Goal: Task Accomplishment & Management: Manage account settings

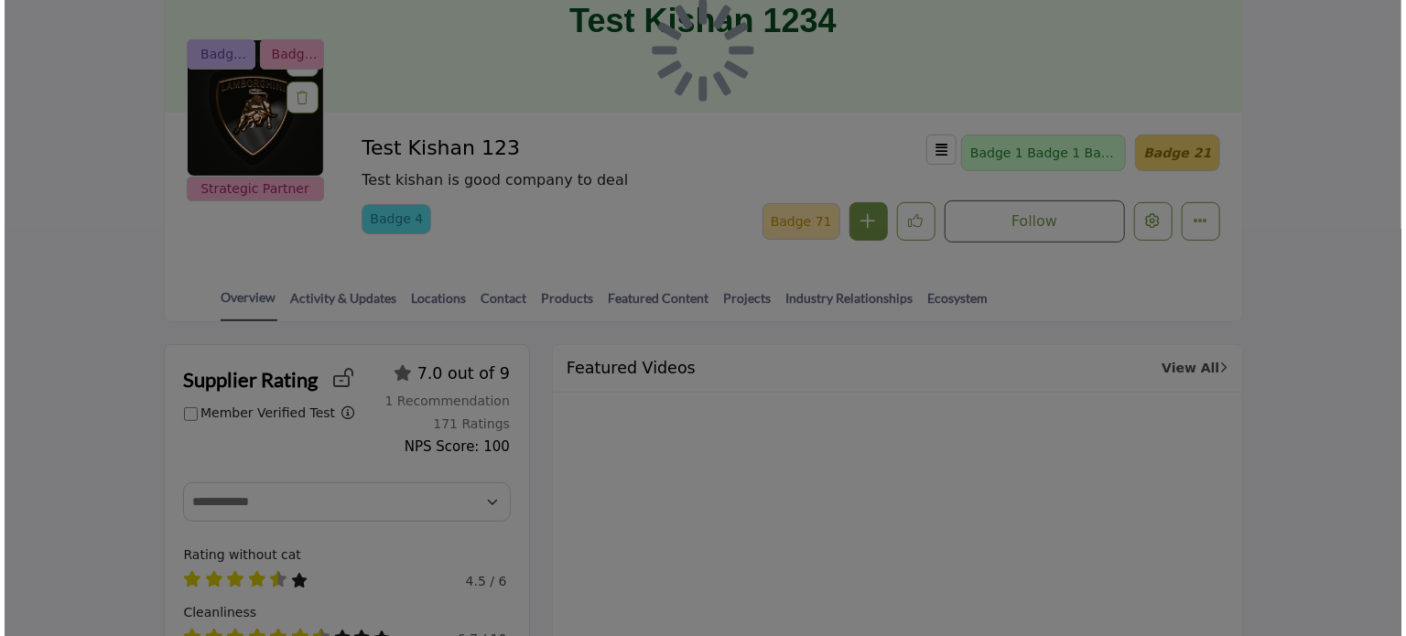
scroll to position [92, 0]
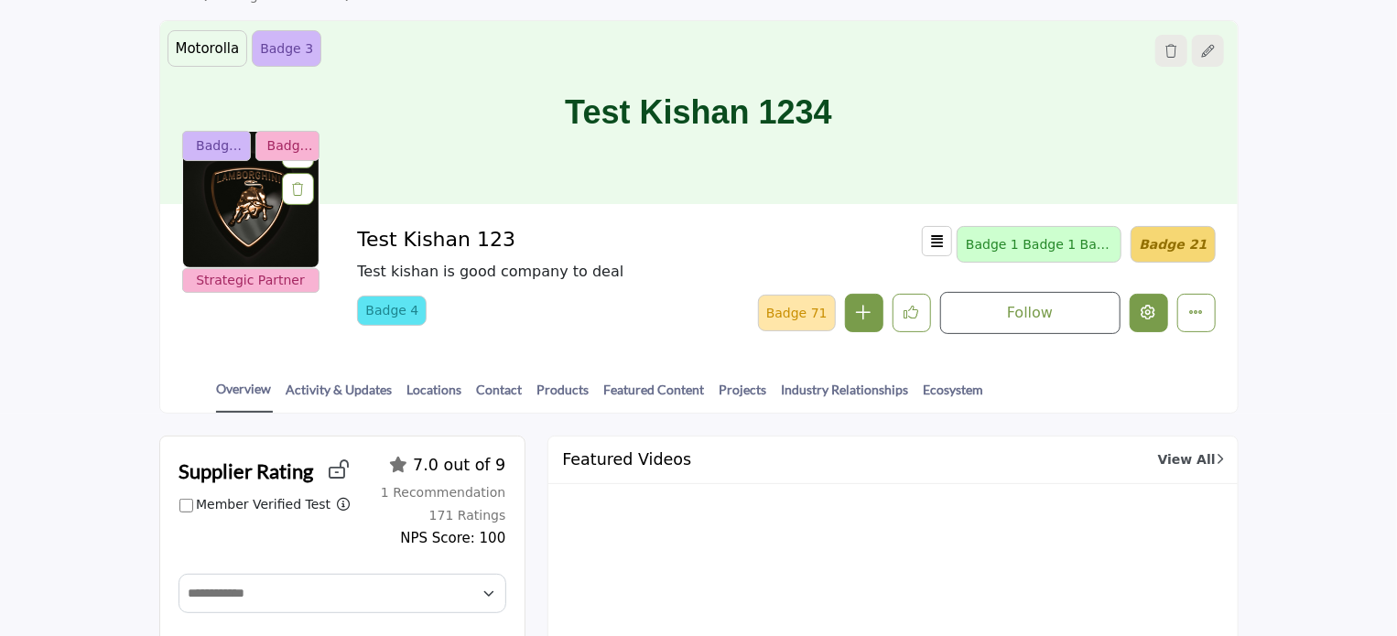
click at [1155, 313] on icon "Edit company" at bounding box center [1149, 312] width 15 height 15
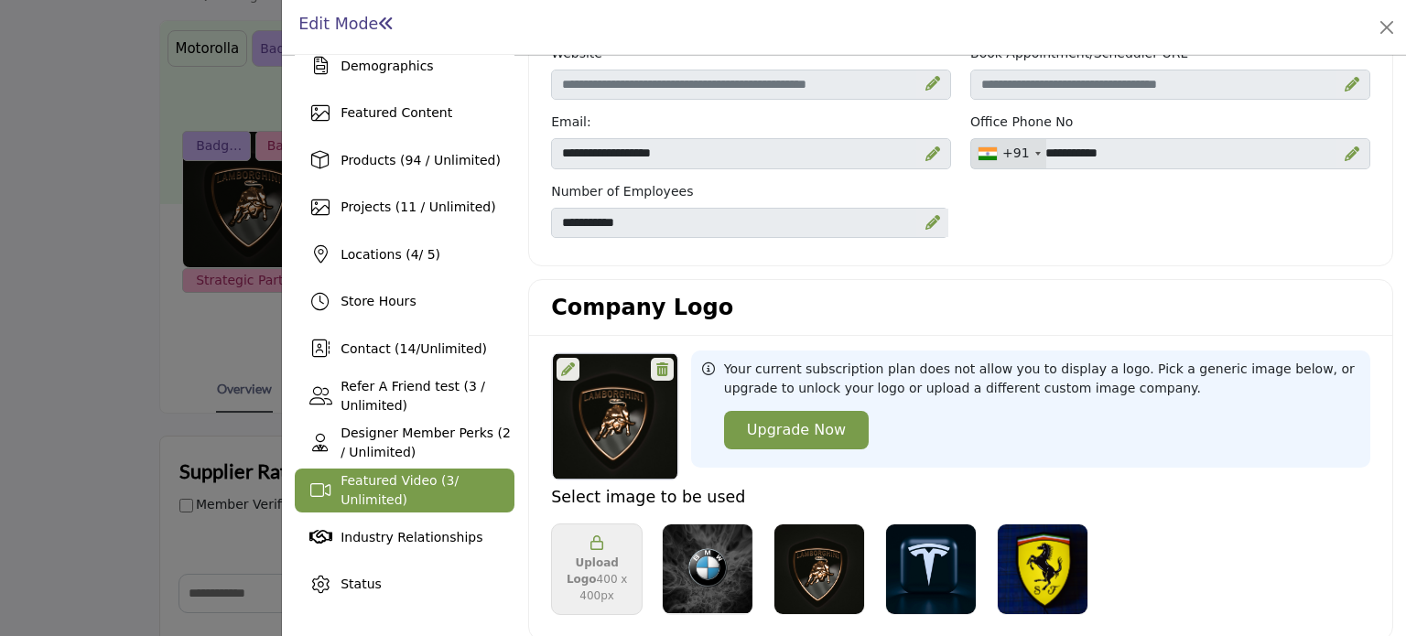
scroll to position [275, 0]
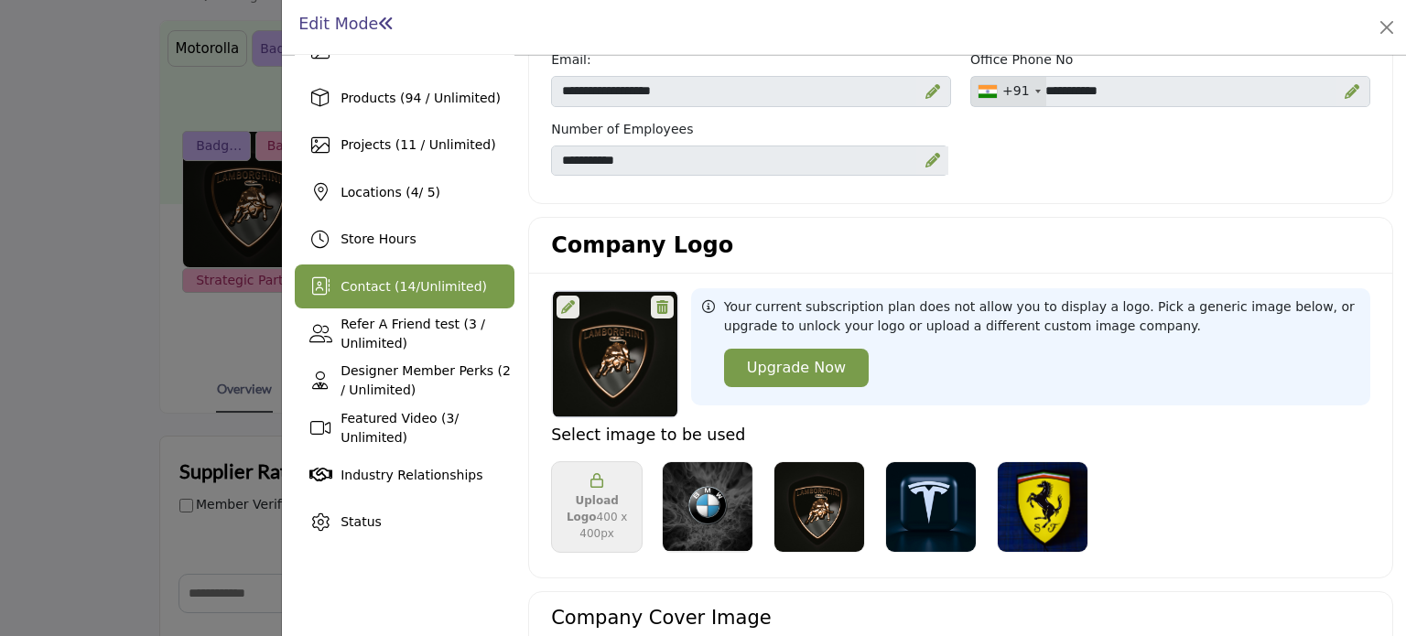
click at [400, 287] on span "14" at bounding box center [408, 286] width 16 height 15
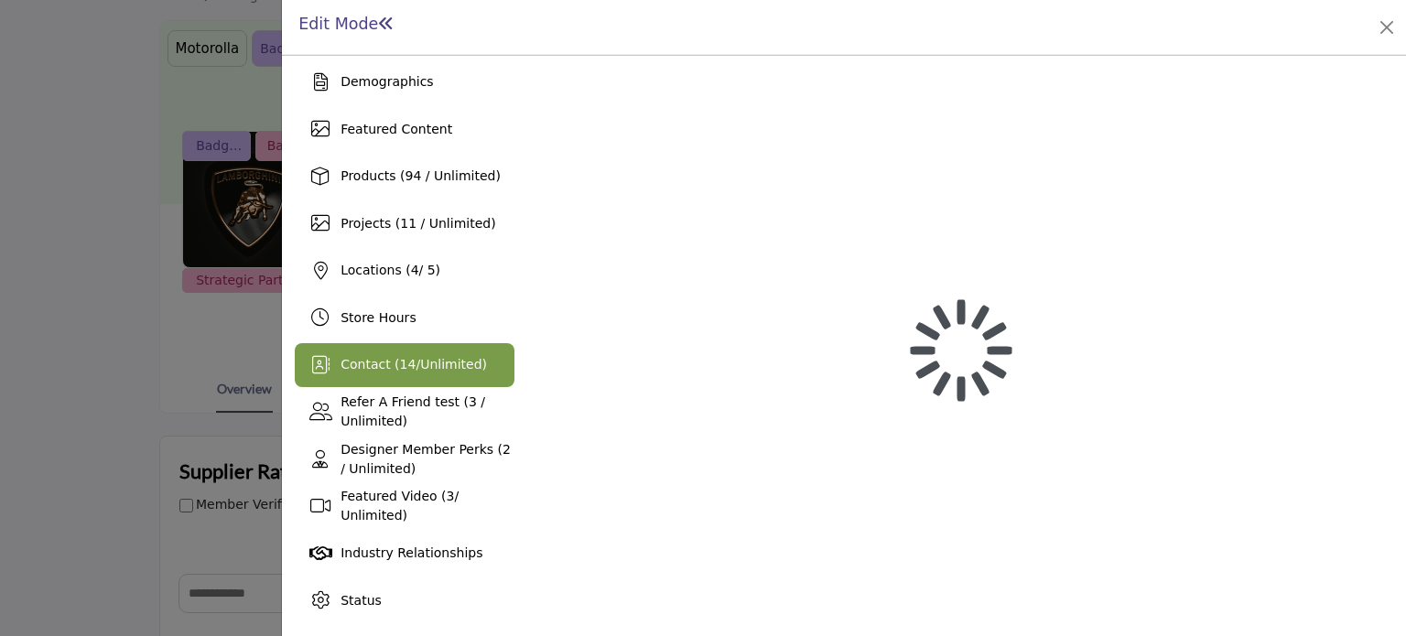
scroll to position [195, 0]
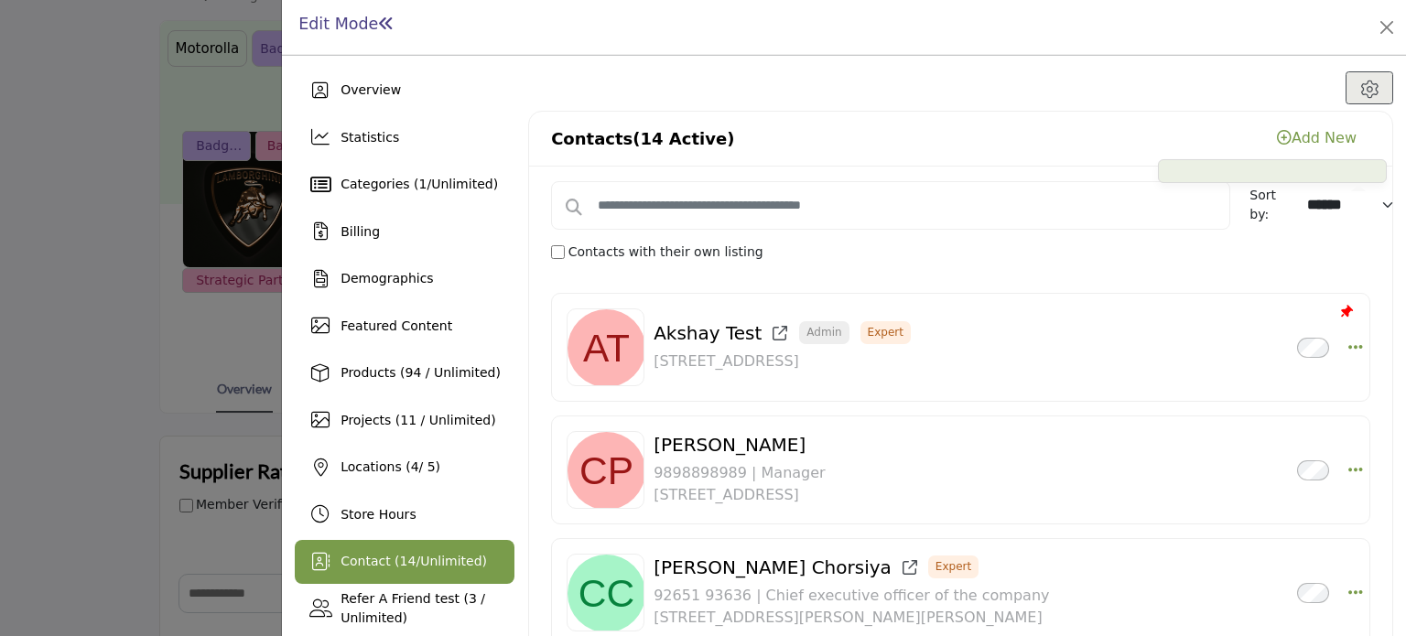
click at [1301, 135] on link "Add New" at bounding box center [1317, 137] width 80 height 17
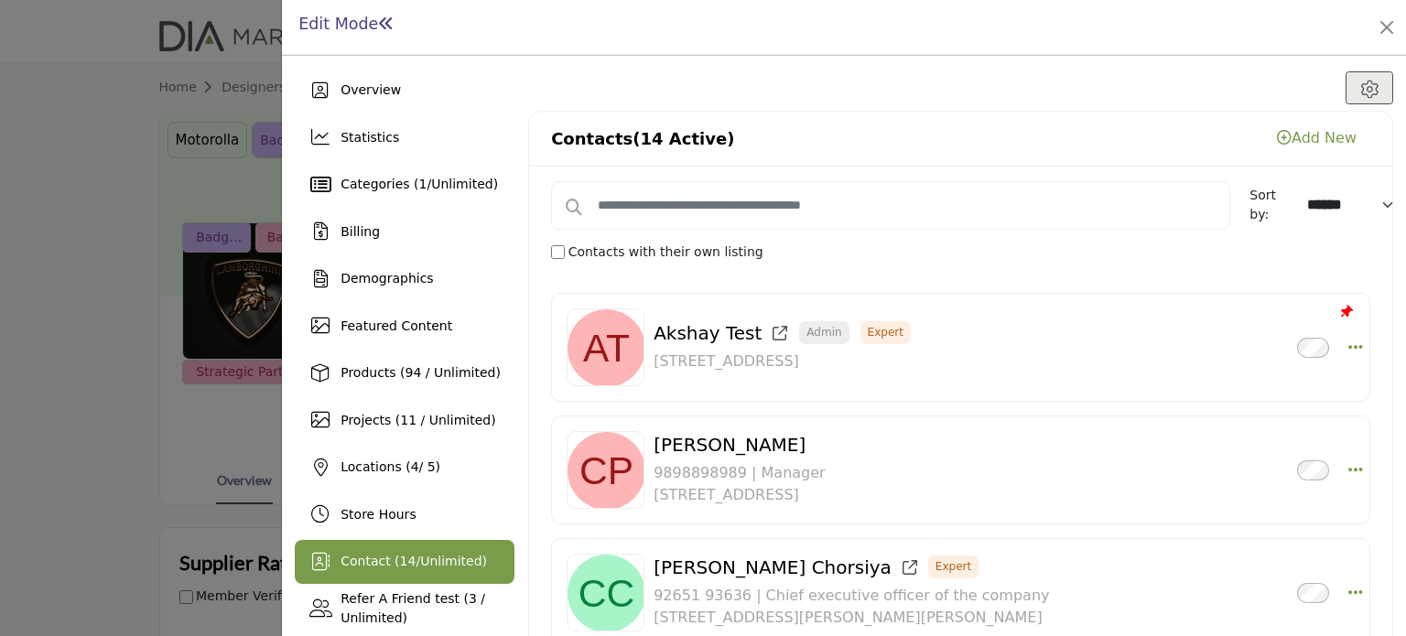
click at [148, 148] on div at bounding box center [703, 318] width 1406 height 636
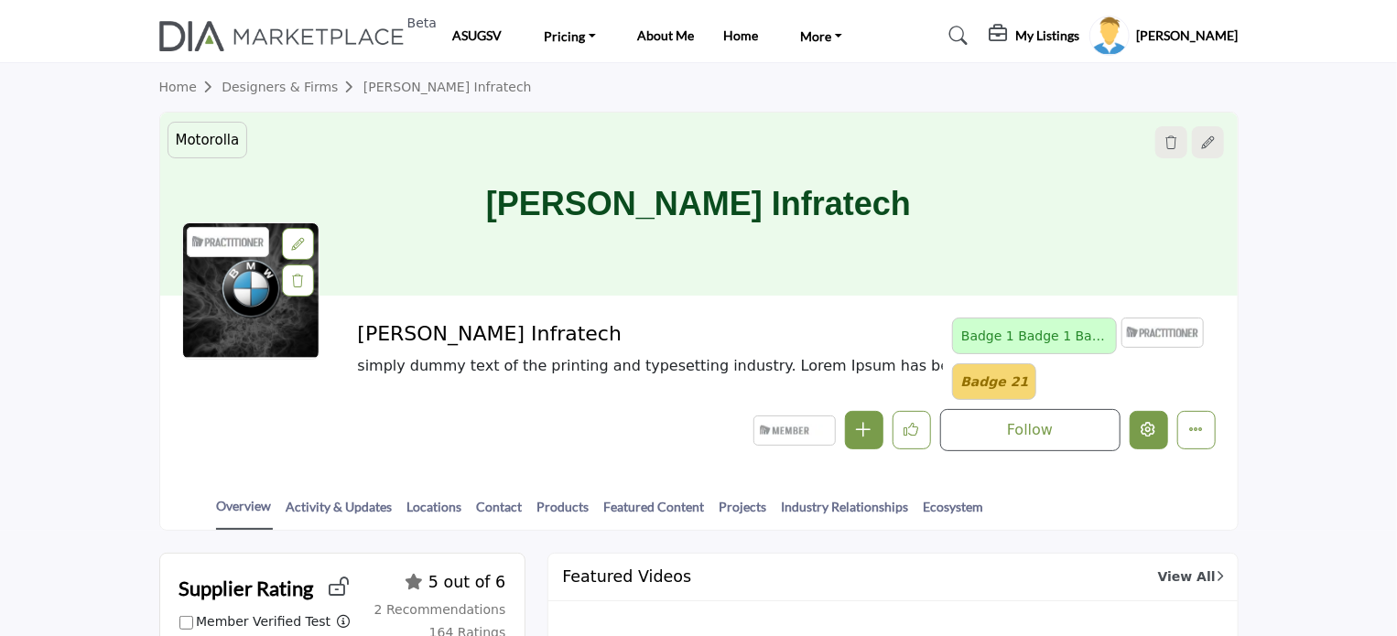
click at [1149, 432] on icon "Edit company" at bounding box center [1149, 429] width 15 height 15
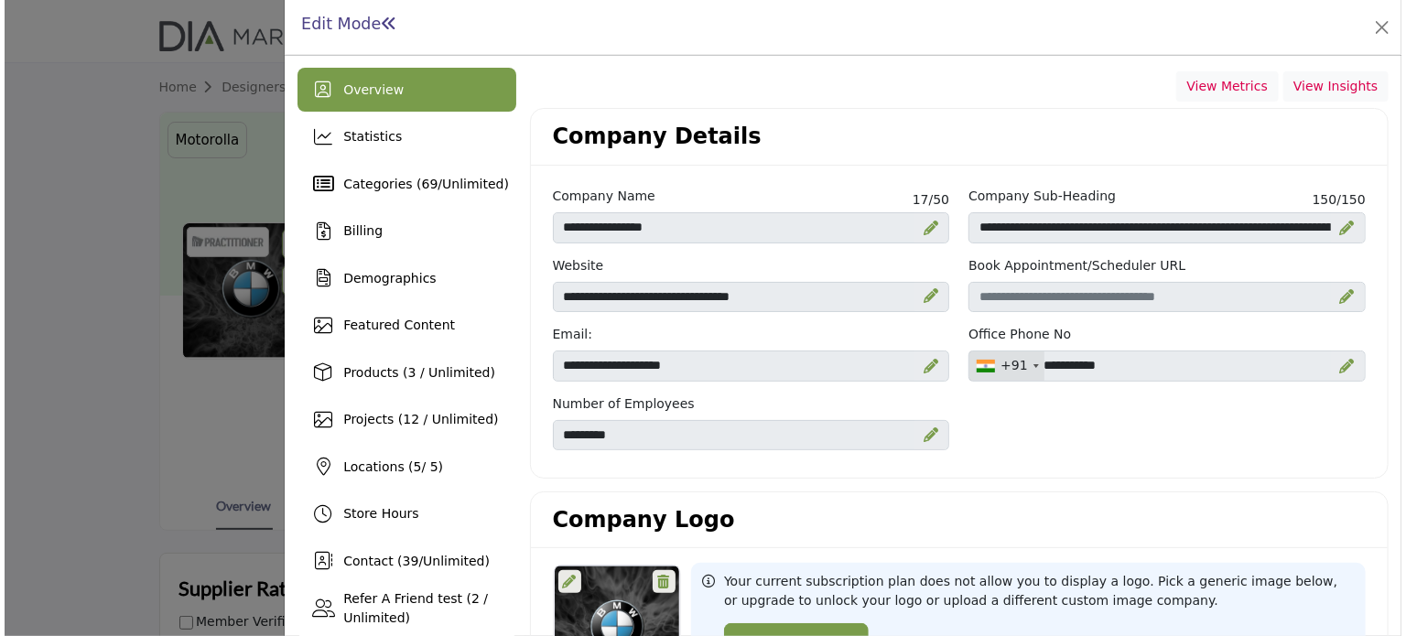
scroll to position [366, 0]
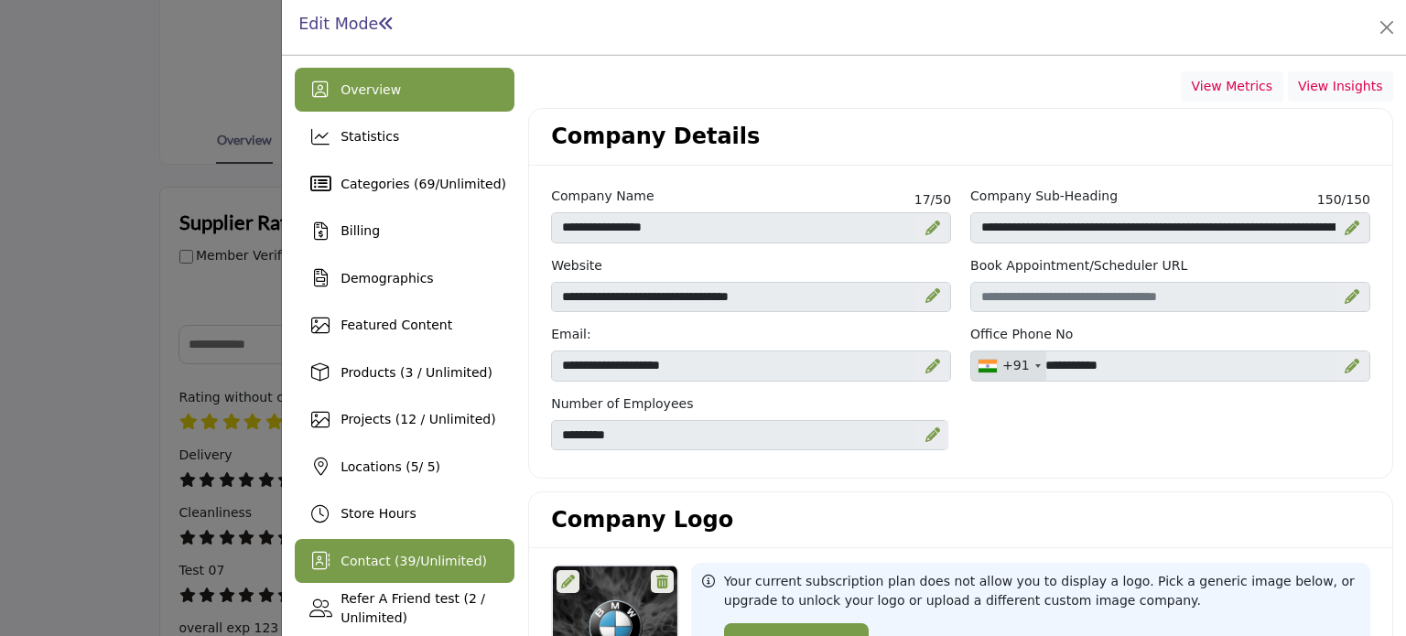
click at [403, 557] on span "39" at bounding box center [408, 561] width 16 height 15
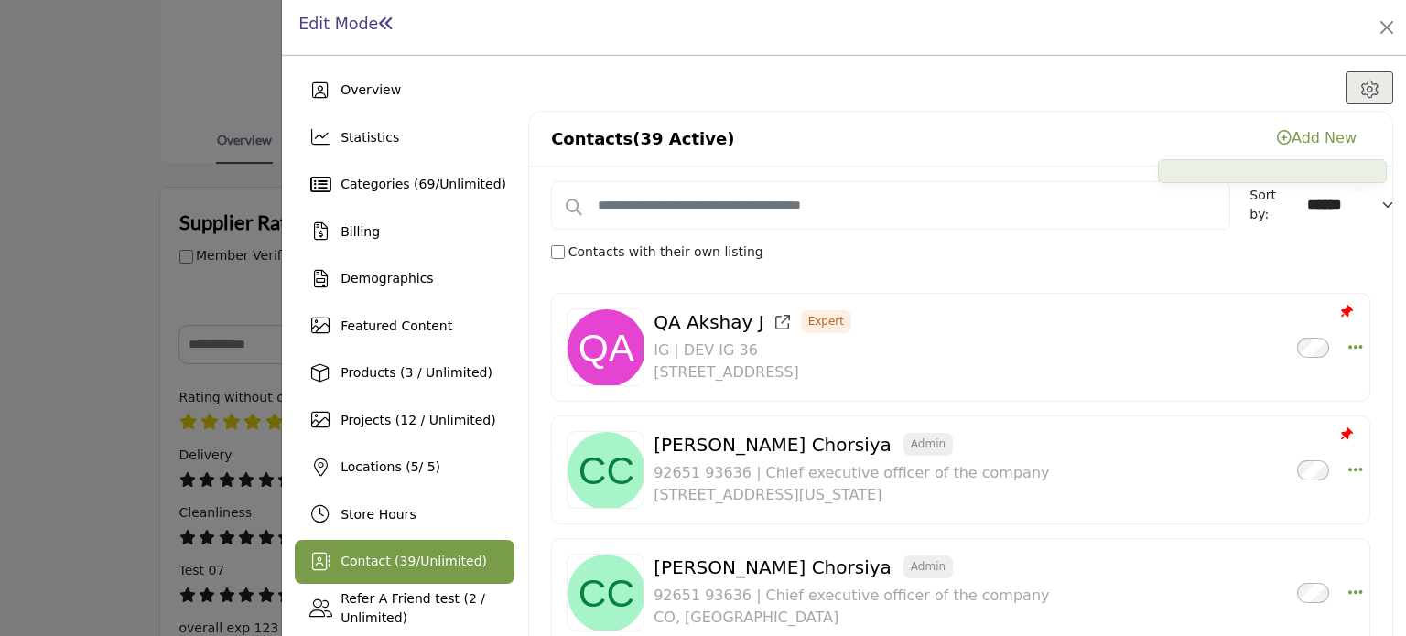
click at [1315, 136] on link "Add New" at bounding box center [1317, 137] width 80 height 17
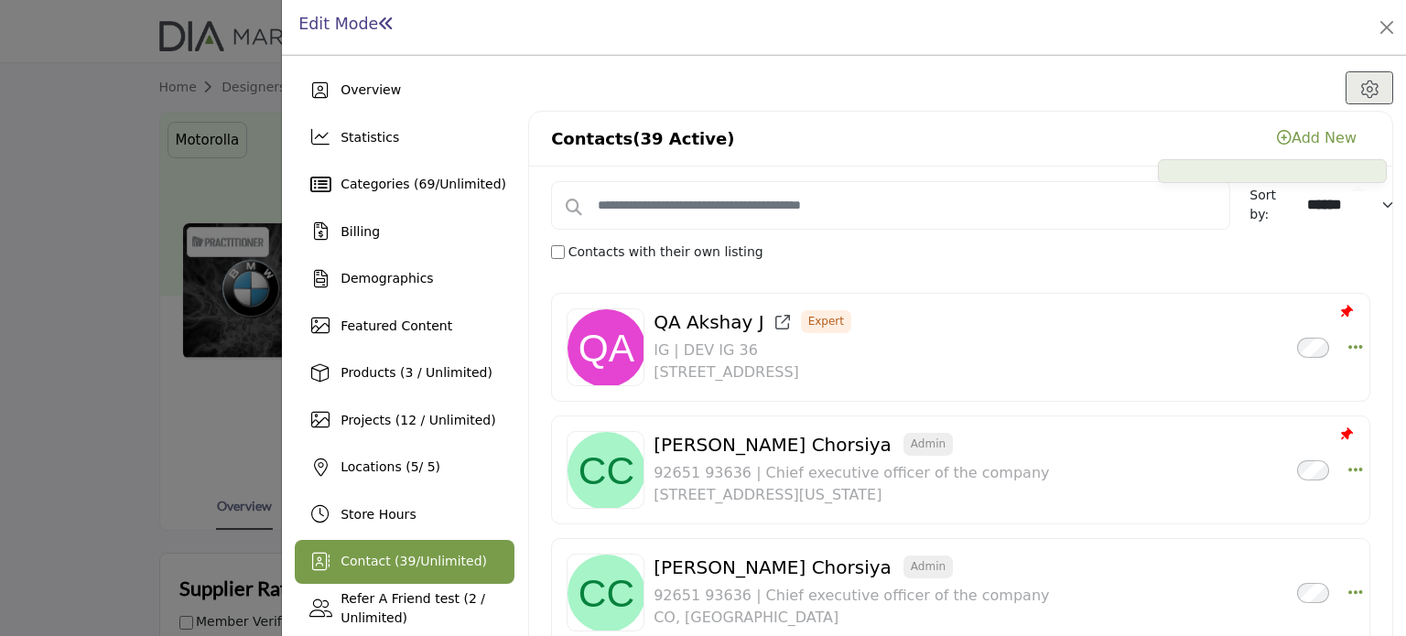
click at [1292, 136] on link "Add New" at bounding box center [1317, 137] width 80 height 17
click at [4, 329] on div at bounding box center [703, 318] width 1406 height 636
